Goal: Task Accomplishment & Management: Use online tool/utility

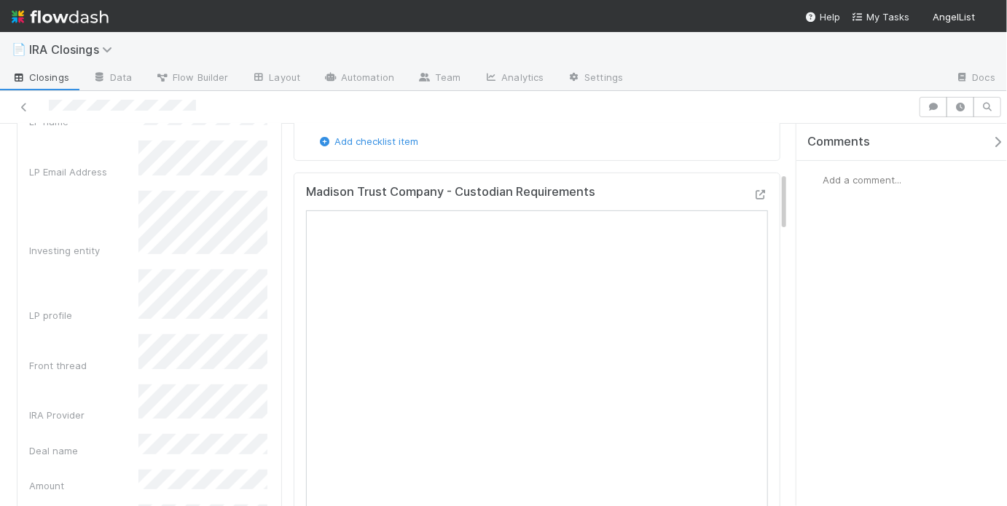
scroll to position [404, 0]
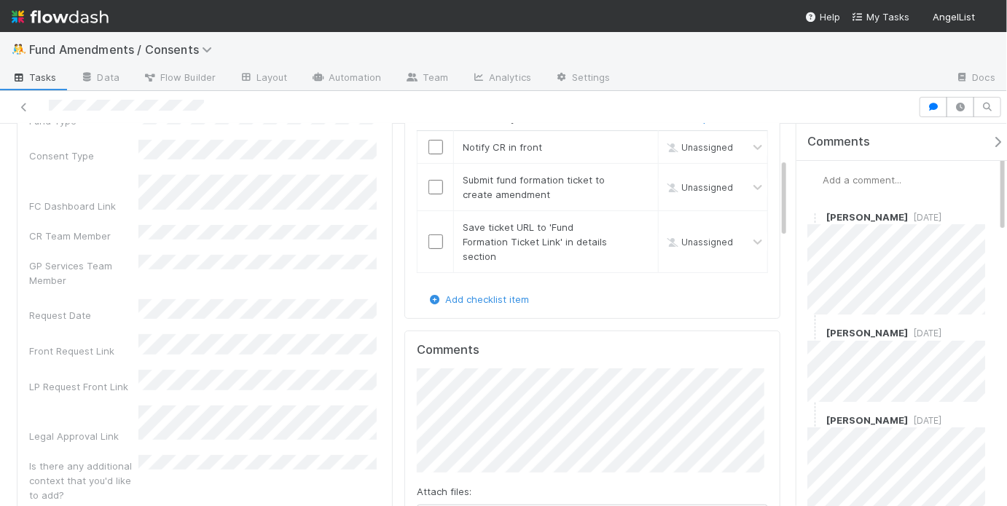
scroll to position [192, 0]
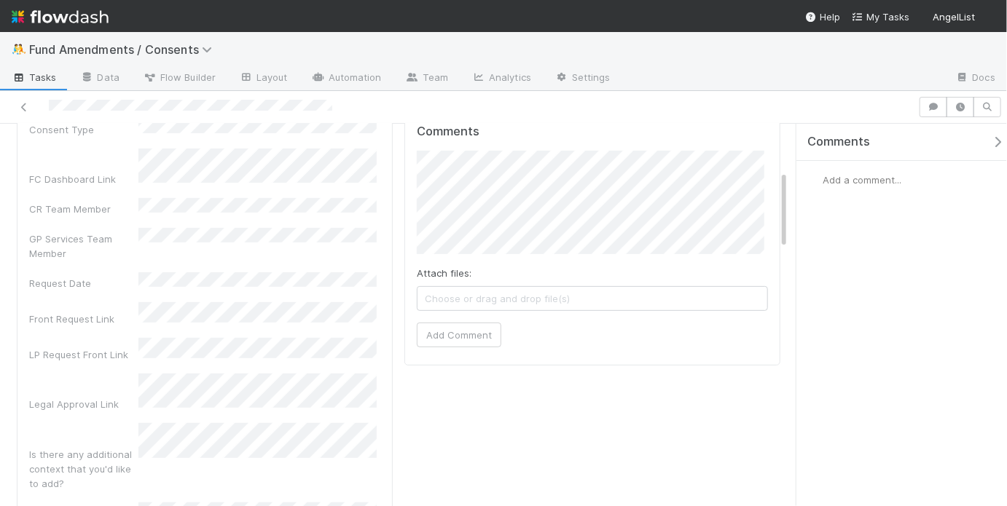
scroll to position [228, 0]
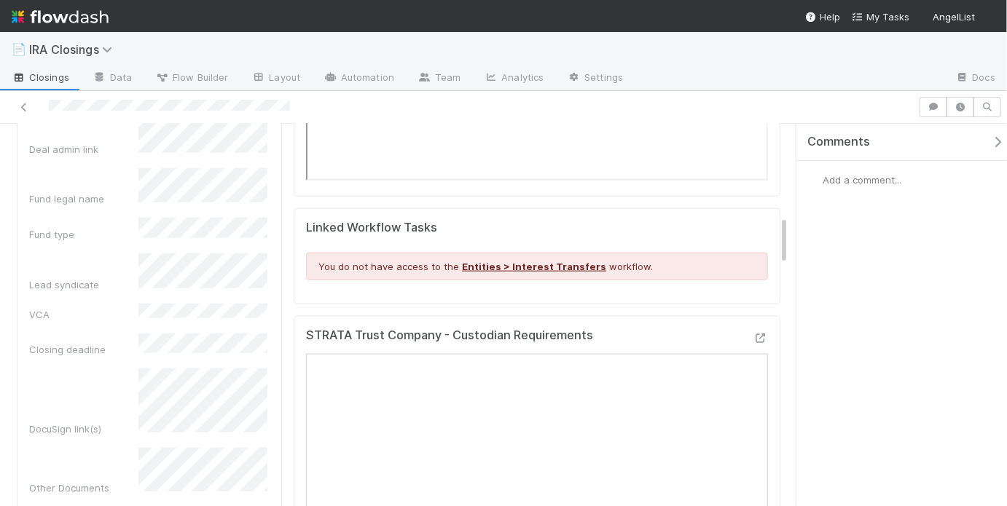
scroll to position [705, 0]
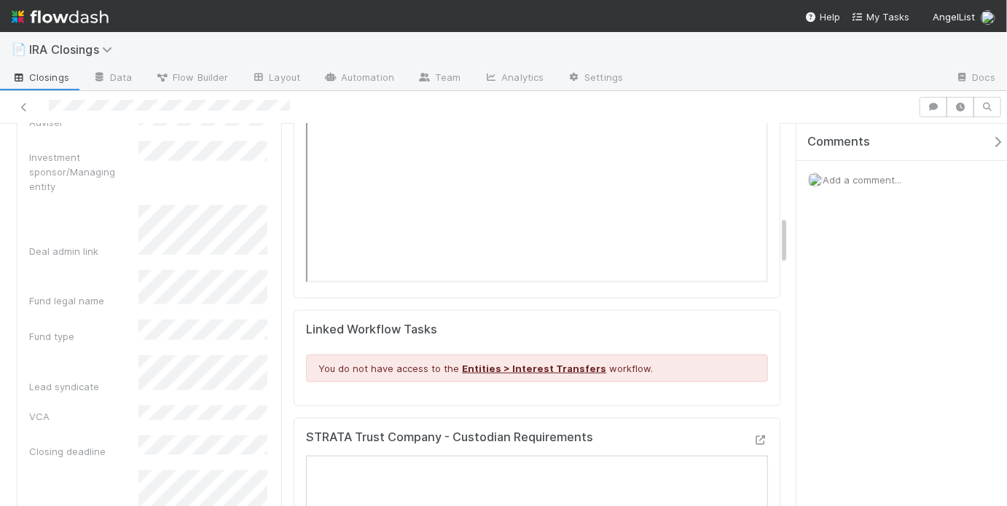
click at [197, 395] on div "Urgent? Due Date ***Admin Notes*** LP name LP Email Address Investing entity LP…" at bounding box center [149, 426] width 240 height 1828
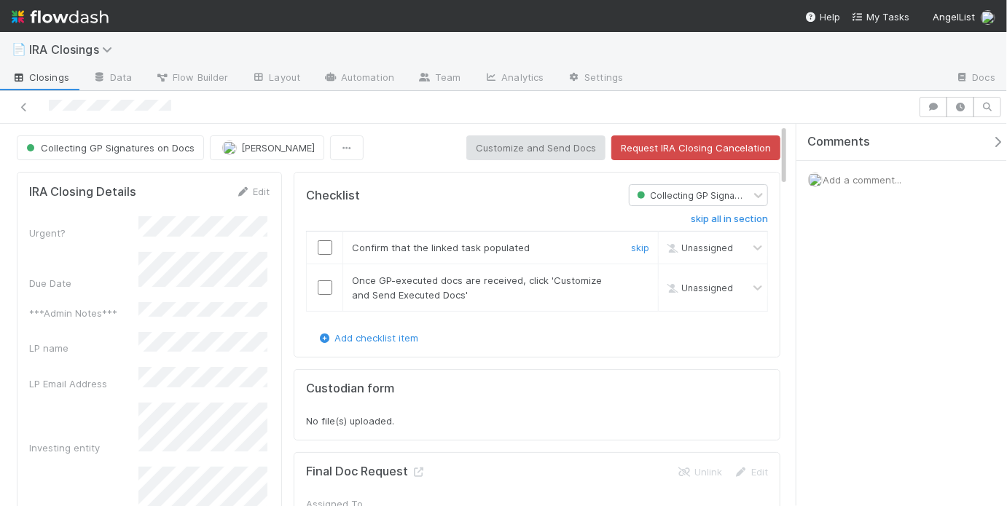
click at [318, 247] on input "checkbox" at bounding box center [325, 247] width 15 height 15
click at [322, 292] on input "checkbox" at bounding box center [325, 288] width 15 height 15
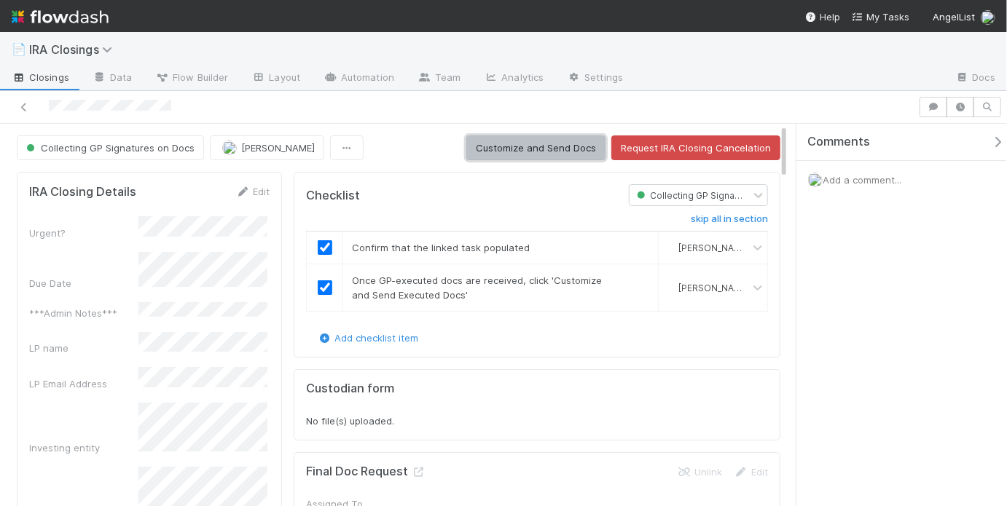
click at [515, 148] on button "Customize and Send Docs" at bounding box center [535, 148] width 139 height 25
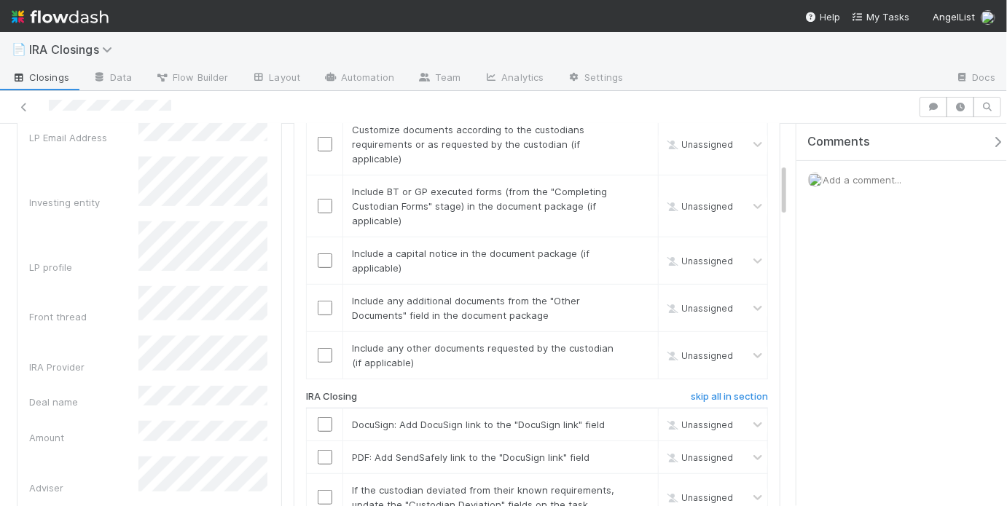
scroll to position [516, 0]
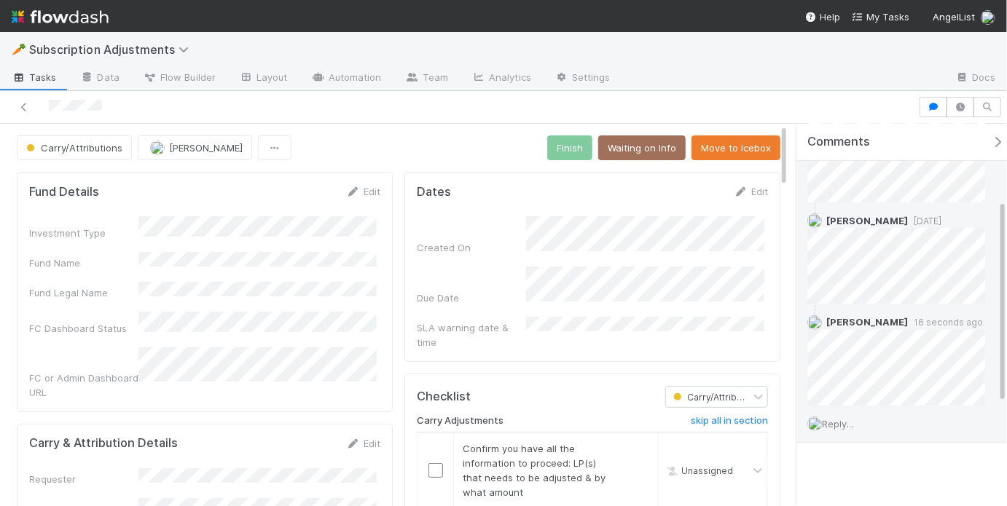
scroll to position [337, 0]
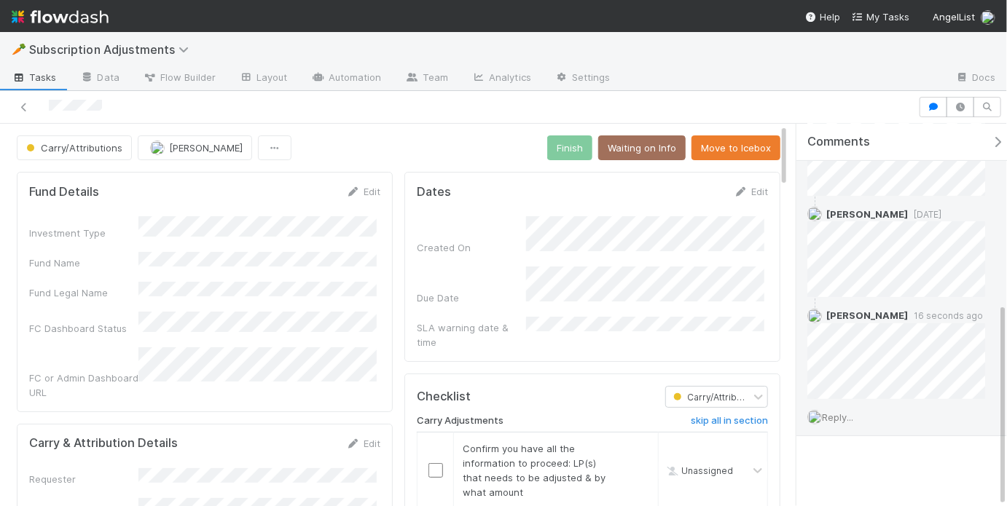
click at [842, 417] on span "Reply..." at bounding box center [837, 418] width 31 height 12
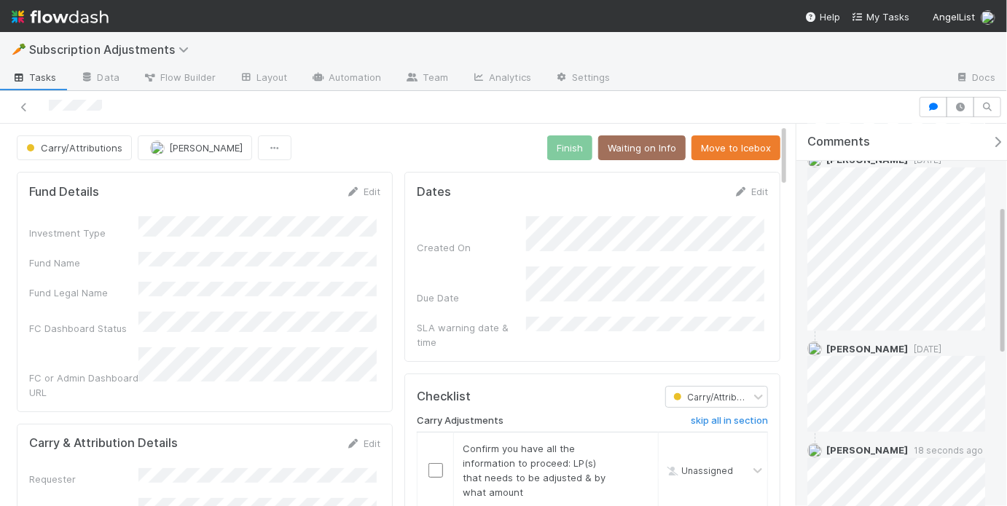
scroll to position [582, 0]
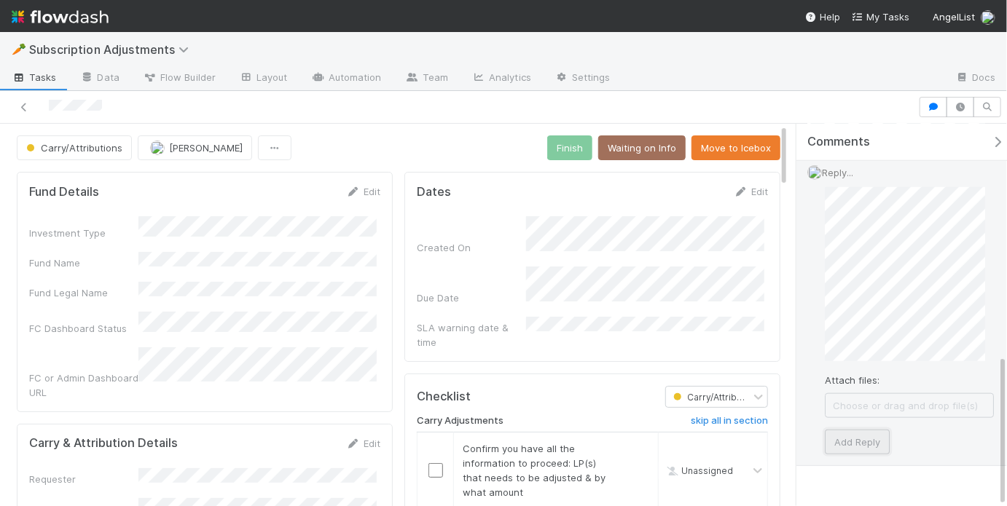
click at [848, 437] on button "Add Reply" at bounding box center [857, 442] width 65 height 25
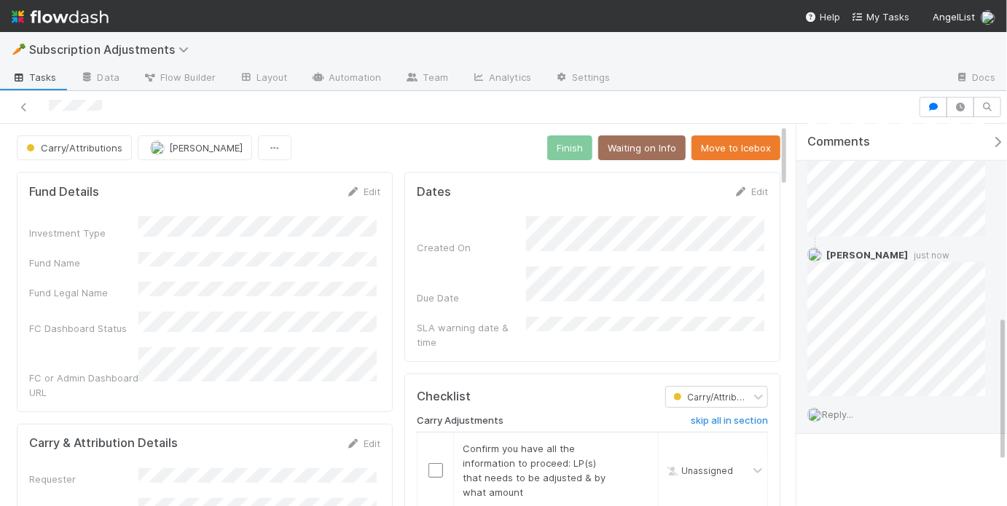
scroll to position [497, 0]
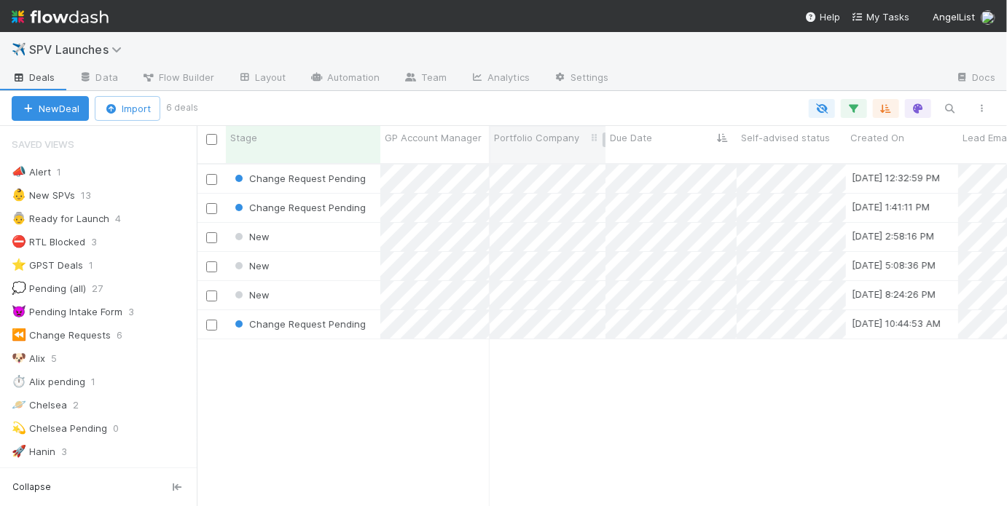
scroll to position [345, 802]
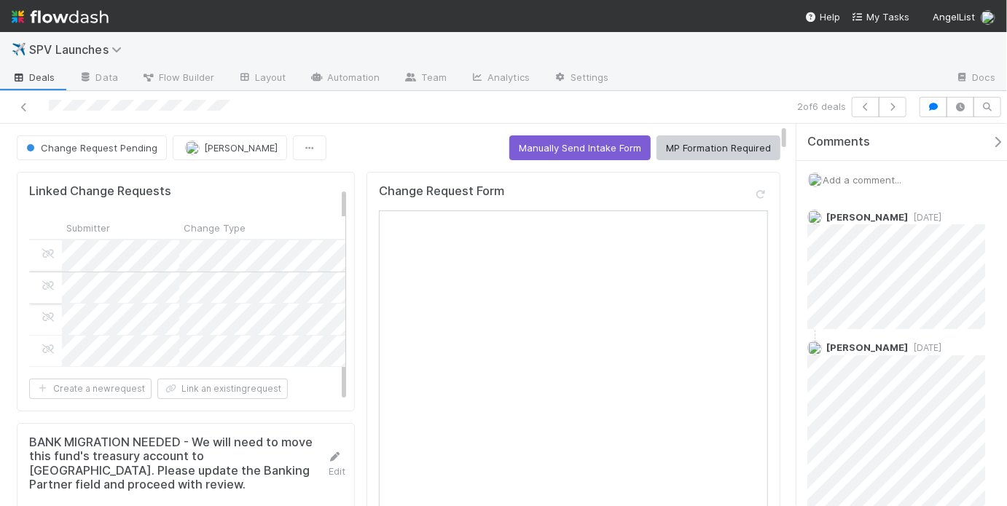
scroll to position [4, 0]
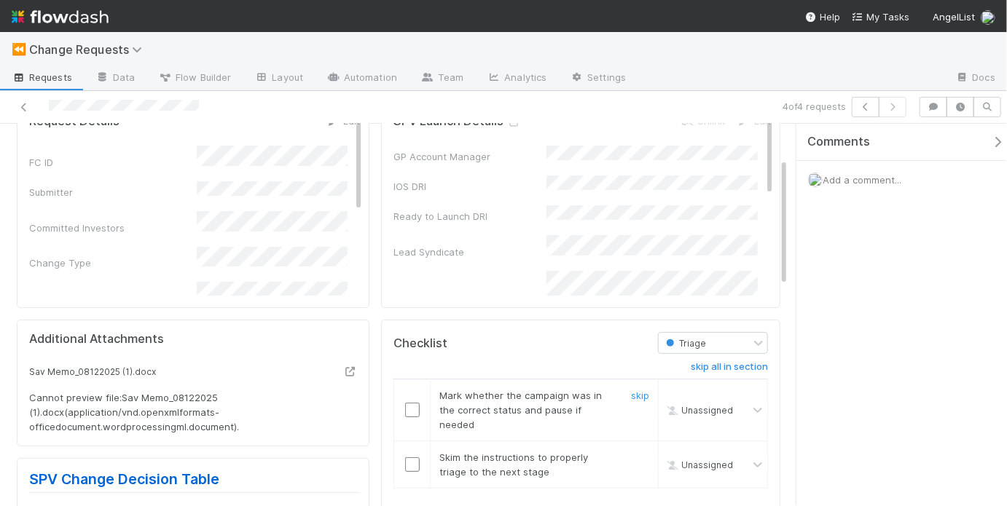
scroll to position [114, 0]
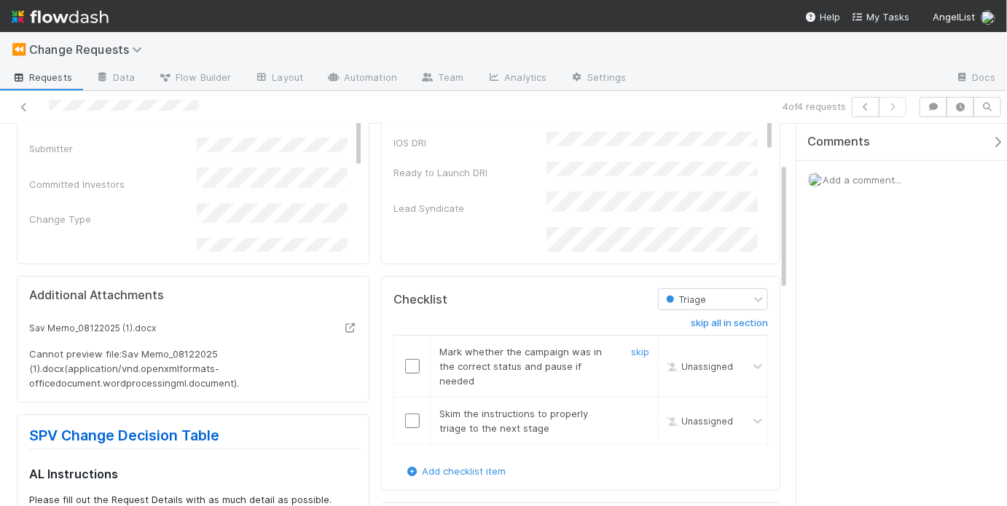
click at [414, 365] on input "checkbox" at bounding box center [412, 366] width 15 height 15
click at [412, 417] on input "checkbox" at bounding box center [412, 421] width 15 height 15
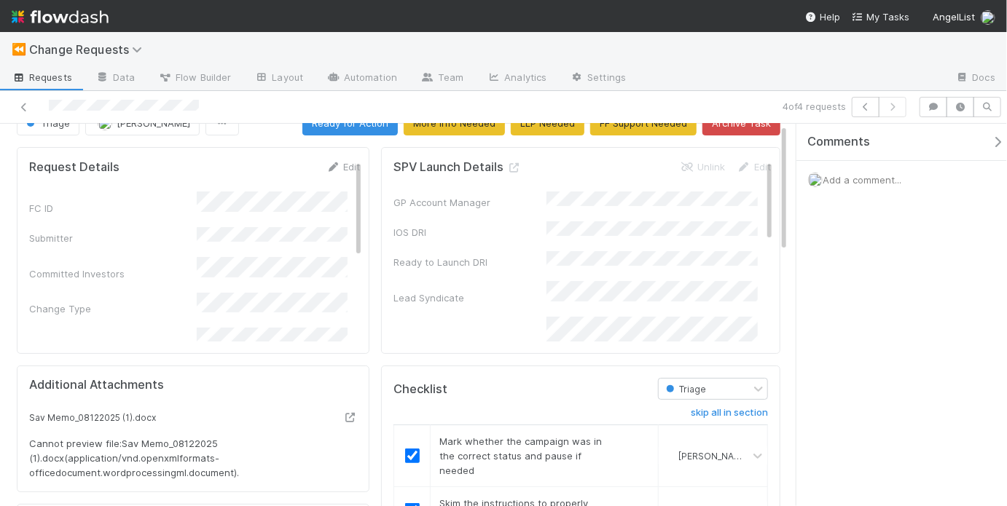
scroll to position [0, 0]
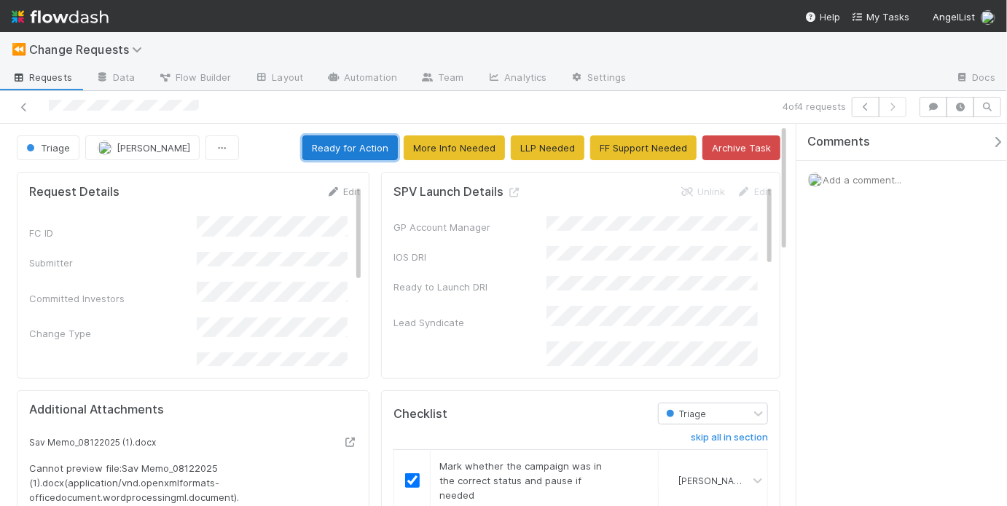
click at [335, 154] on button "Ready for Action" at bounding box center [349, 148] width 95 height 25
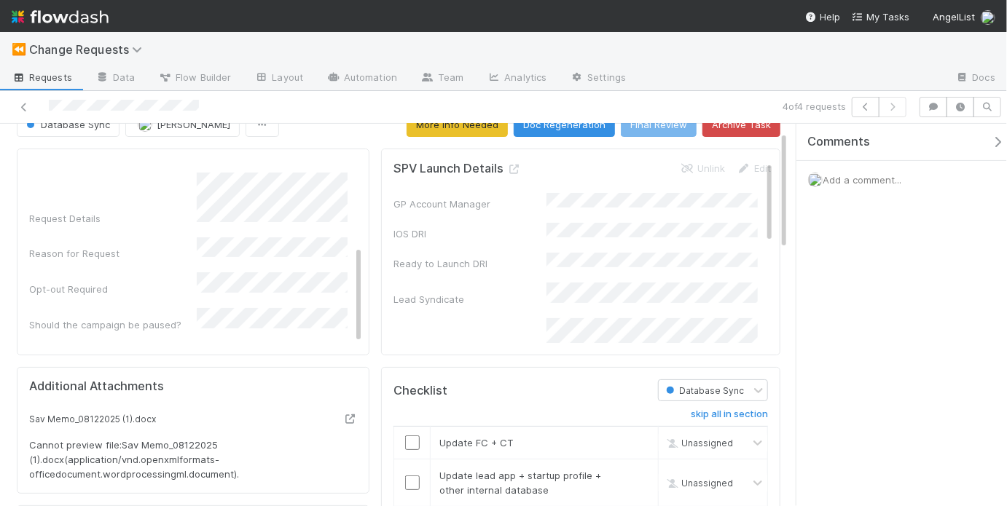
scroll to position [24, 0]
click at [343, 414] on icon at bounding box center [350, 418] width 15 height 9
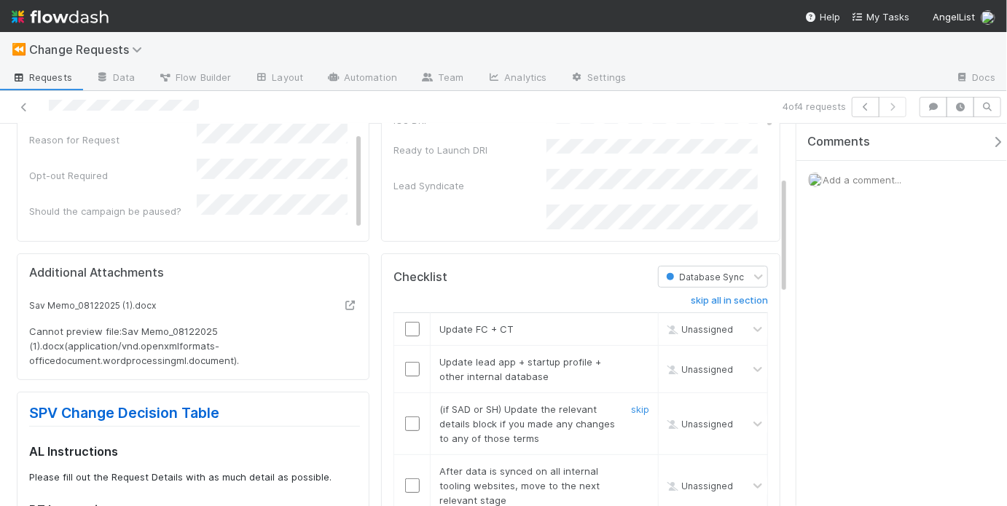
scroll to position [242, 0]
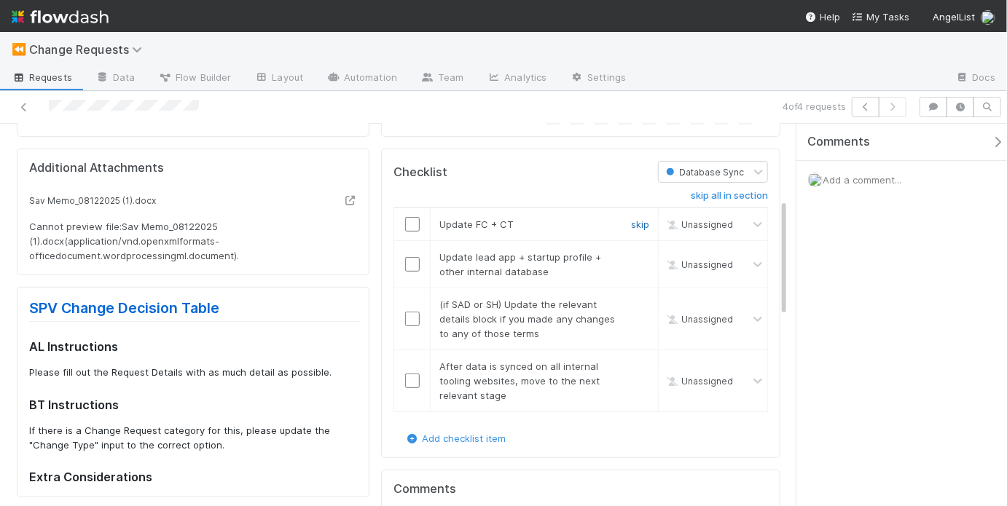
click at [631, 222] on link "skip" at bounding box center [640, 225] width 18 height 12
click at [400, 262] on div at bounding box center [412, 264] width 36 height 15
click at [405, 262] on input "checkbox" at bounding box center [412, 264] width 15 height 15
drag, startPoint x: 458, startPoint y: 317, endPoint x: 581, endPoint y: 309, distance: 122.7
click at [577, 308] on div "(if SAD or SH) Update the relevant details block if you made any changes to any…" at bounding box center [523, 319] width 188 height 44
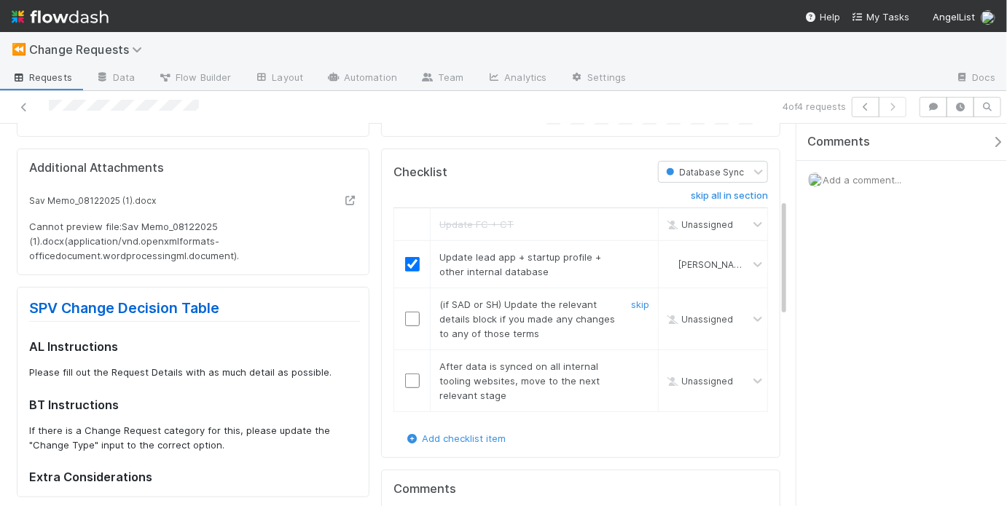
click at [583, 315] on span "(if SAD or SH) Update the relevant details block if you made any changes to any…" at bounding box center [527, 319] width 176 height 41
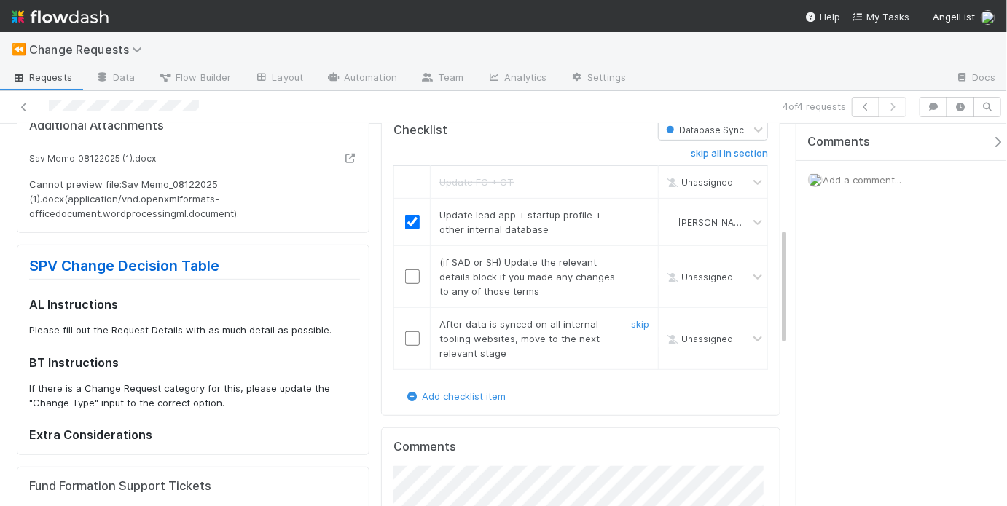
scroll to position [343, 0]
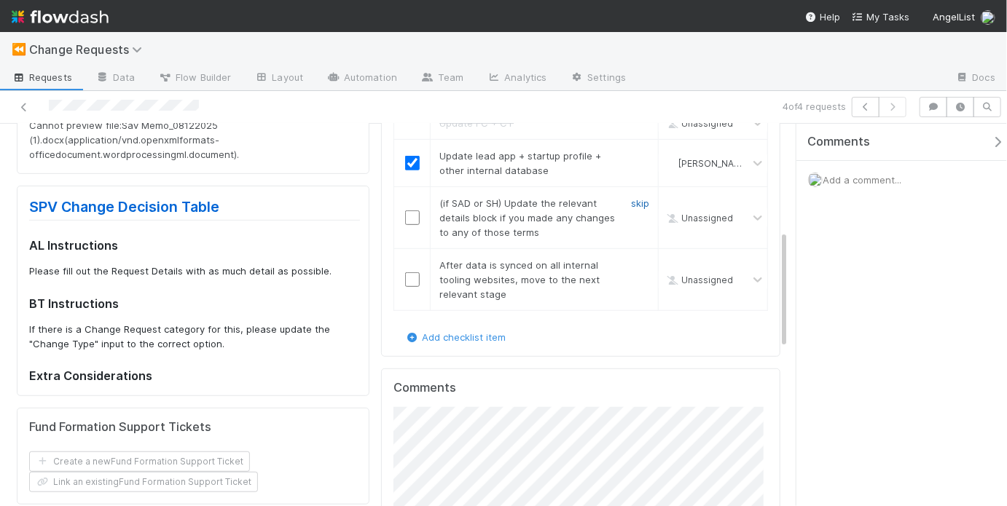
click at [638, 200] on link "skip" at bounding box center [640, 203] width 18 height 12
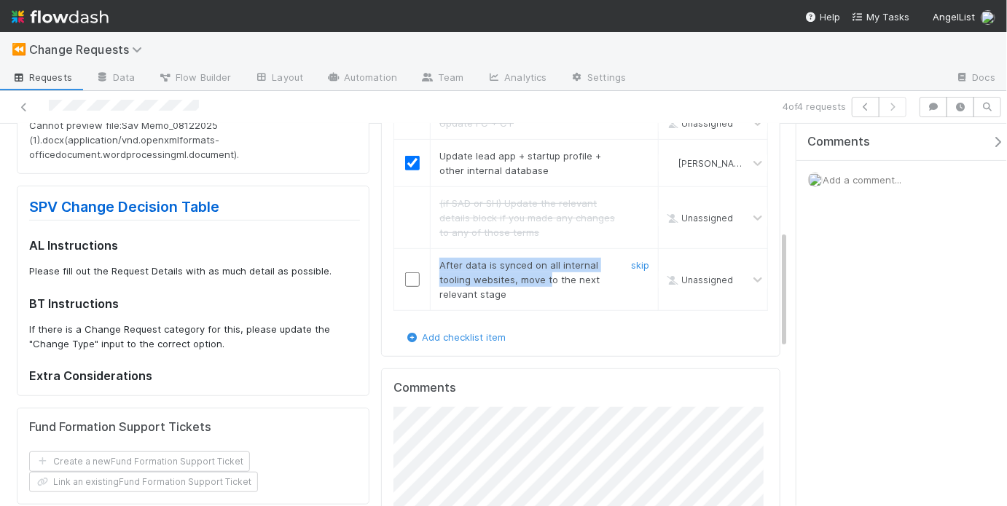
drag, startPoint x: 439, startPoint y: 260, endPoint x: 549, endPoint y: 283, distance: 113.2
click at [549, 283] on div "After data is synced on all internal tooling websites, move to the next relevan…" at bounding box center [523, 280] width 188 height 44
click at [560, 290] on div "After data is synced on all internal tooling websites, move to the next relevan…" at bounding box center [523, 280] width 188 height 44
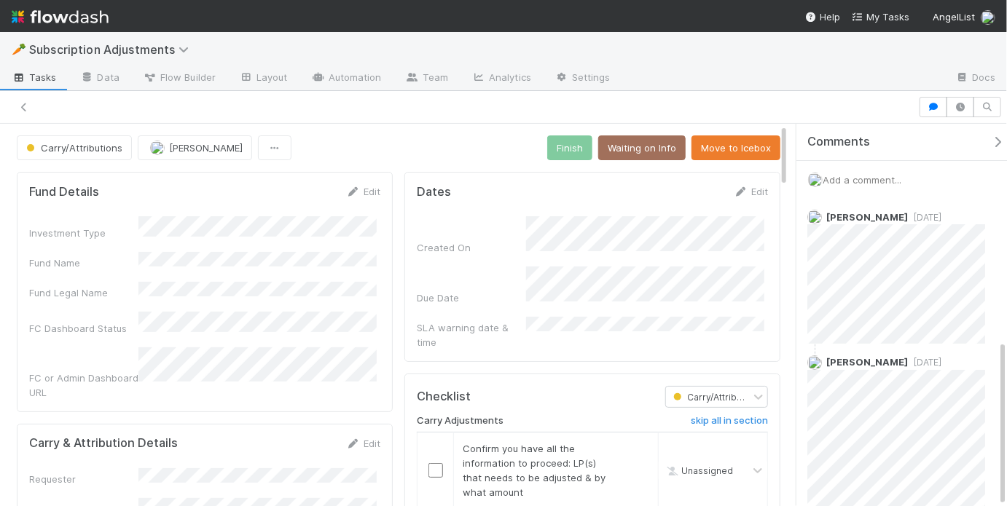
scroll to position [497, 0]
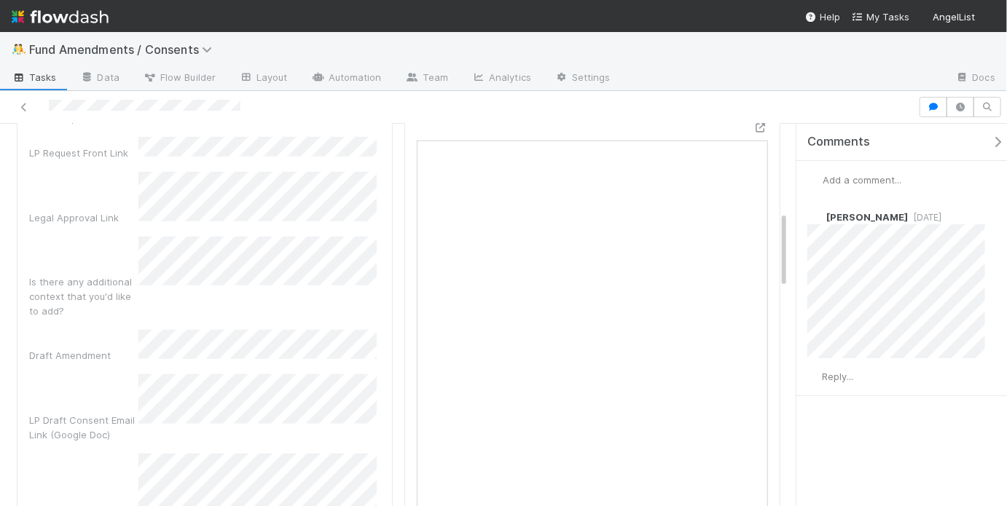
scroll to position [468, 0]
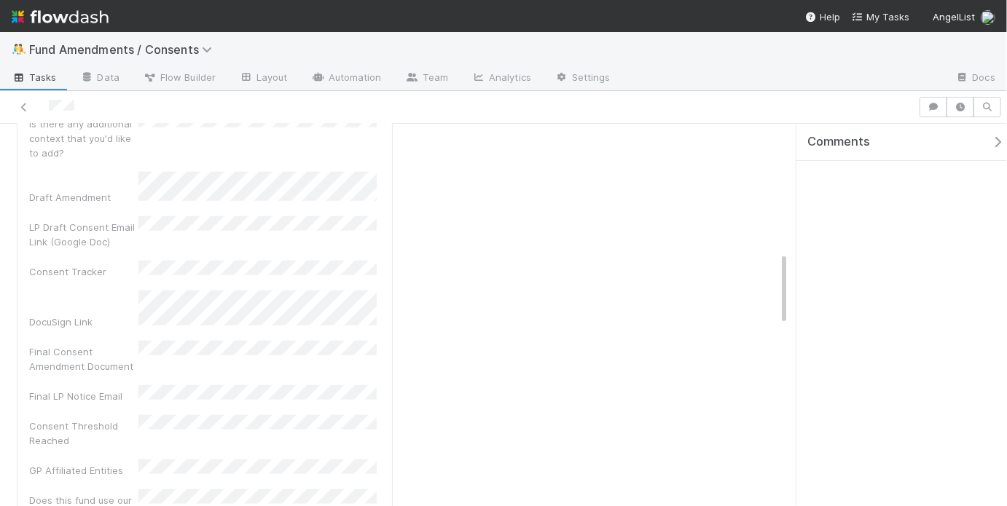
scroll to position [668, 0]
